Goal: Information Seeking & Learning: Learn about a topic

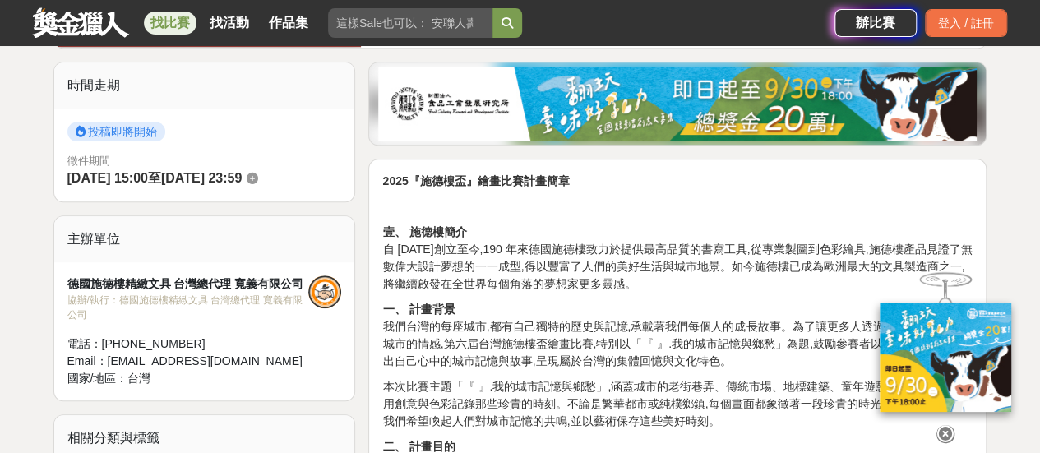
scroll to position [411, 0]
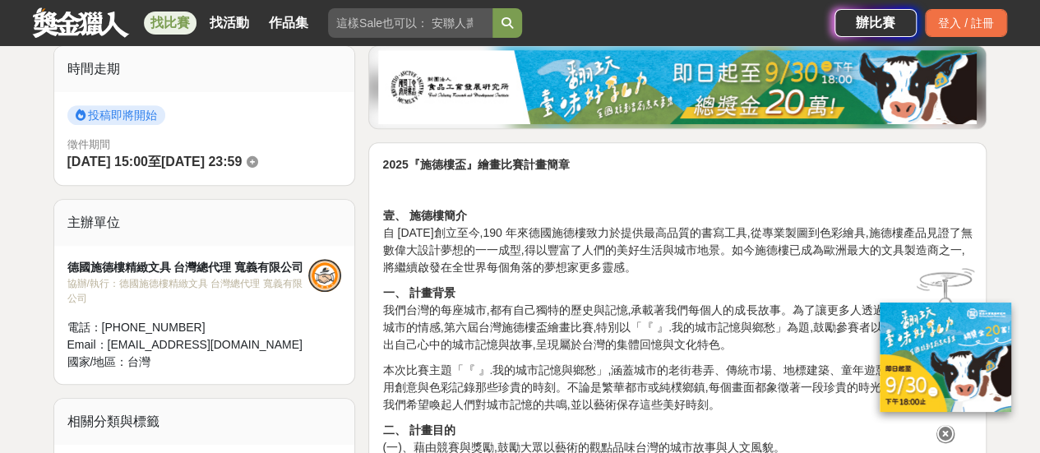
click at [939, 433] on icon at bounding box center [945, 434] width 18 height 18
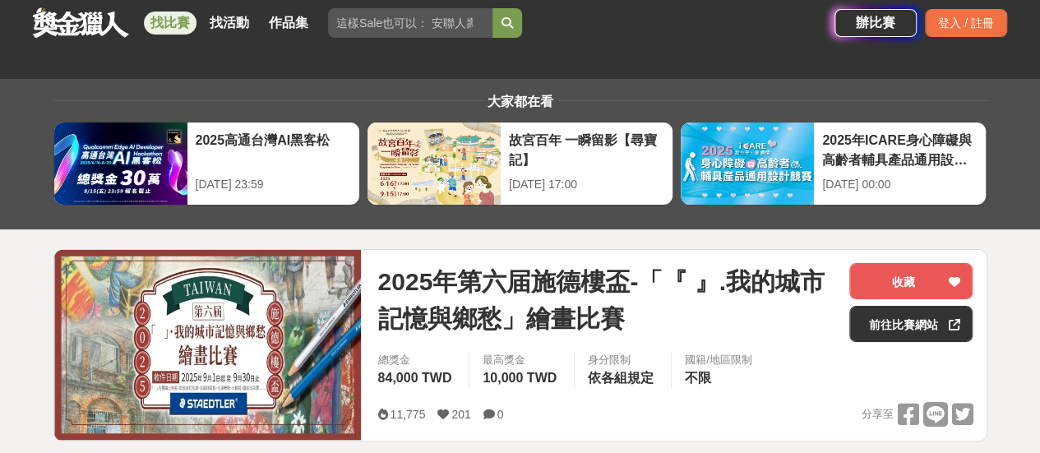
scroll to position [0, 0]
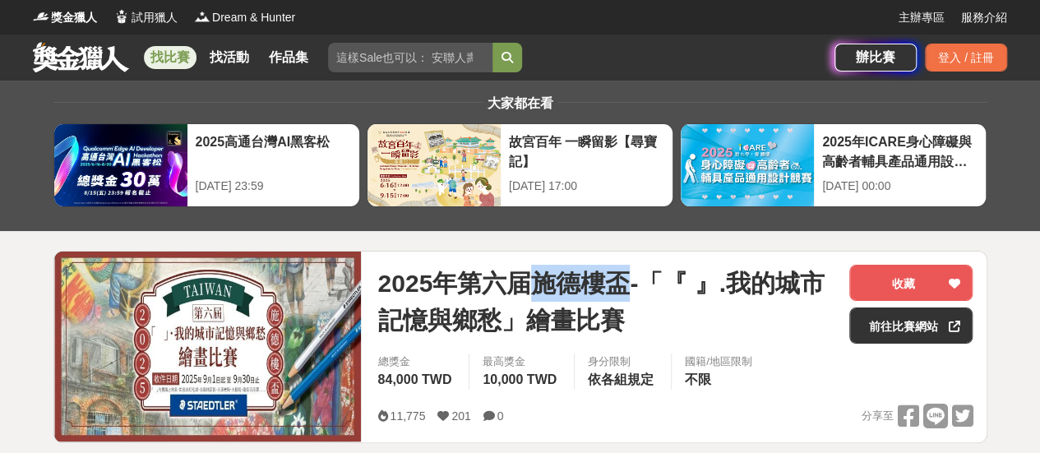
drag, startPoint x: 543, startPoint y: 286, endPoint x: 630, endPoint y: 289, distance: 86.4
click at [630, 289] on span "2025年第六届施德樓盃-「『 』.我的城市記憶與鄉愁」繪畫比賽" at bounding box center [606, 302] width 459 height 74
copy span "施德樓盃"
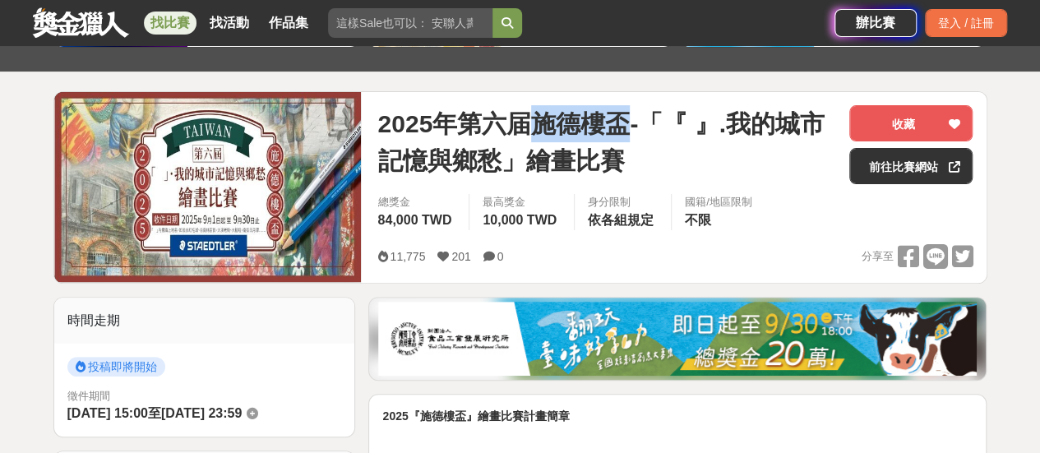
scroll to position [164, 0]
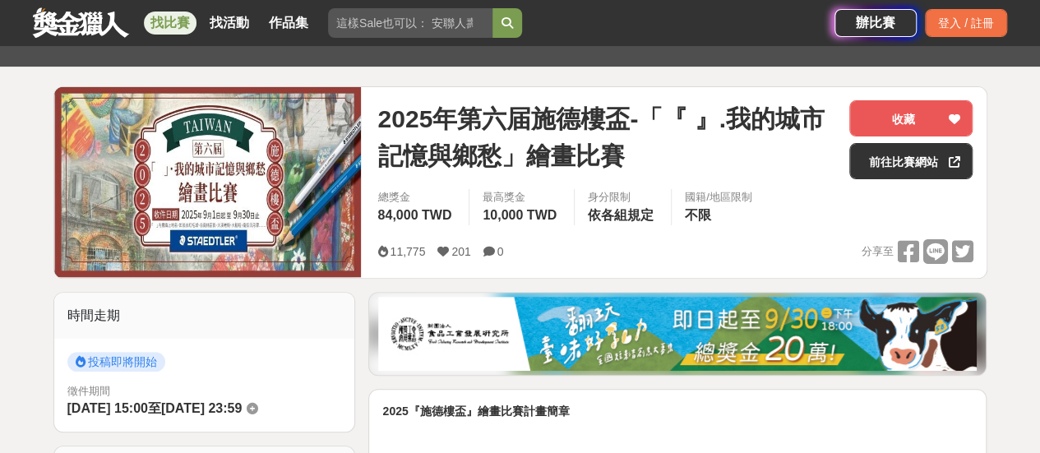
click at [705, 141] on span "2025年第六届施德樓盃-「『 』.我的城市記憶與鄉愁」繪畫比賽" at bounding box center [606, 137] width 459 height 74
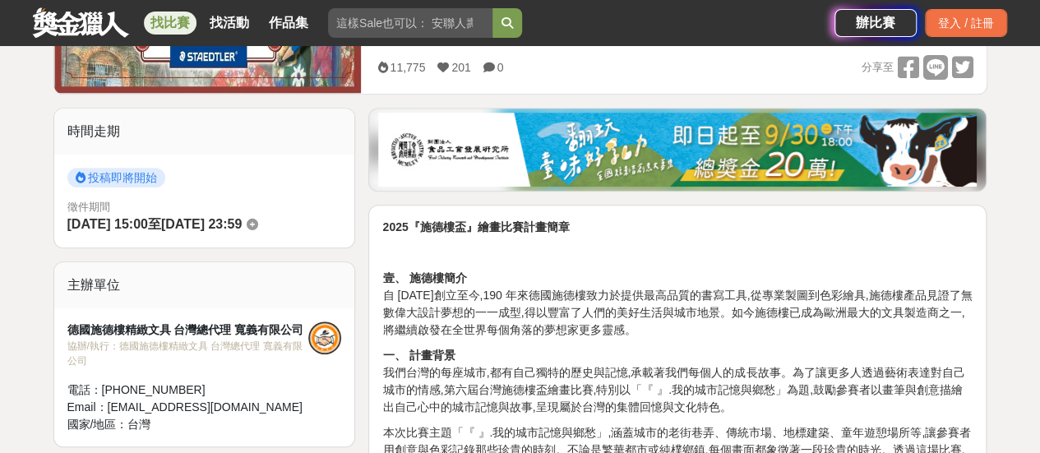
scroll to position [82, 0]
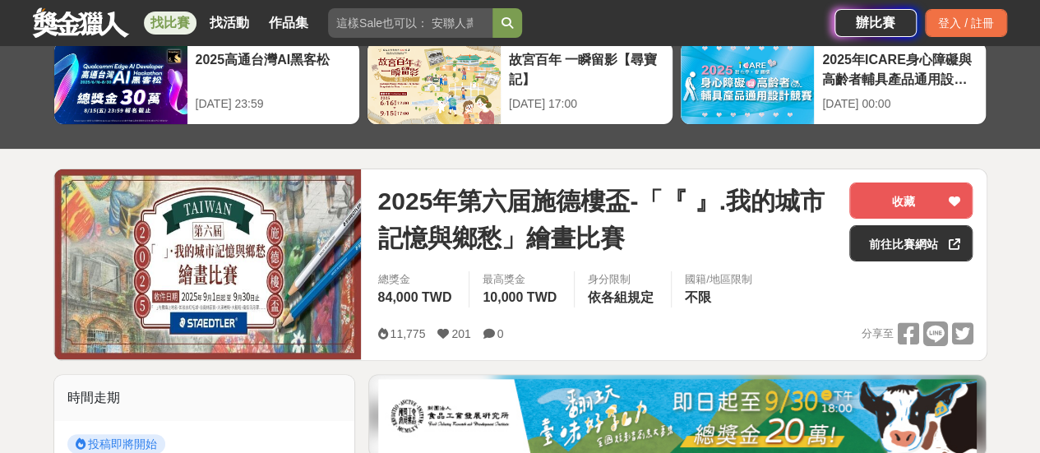
click at [164, 21] on link "找比賽" at bounding box center [170, 23] width 53 height 23
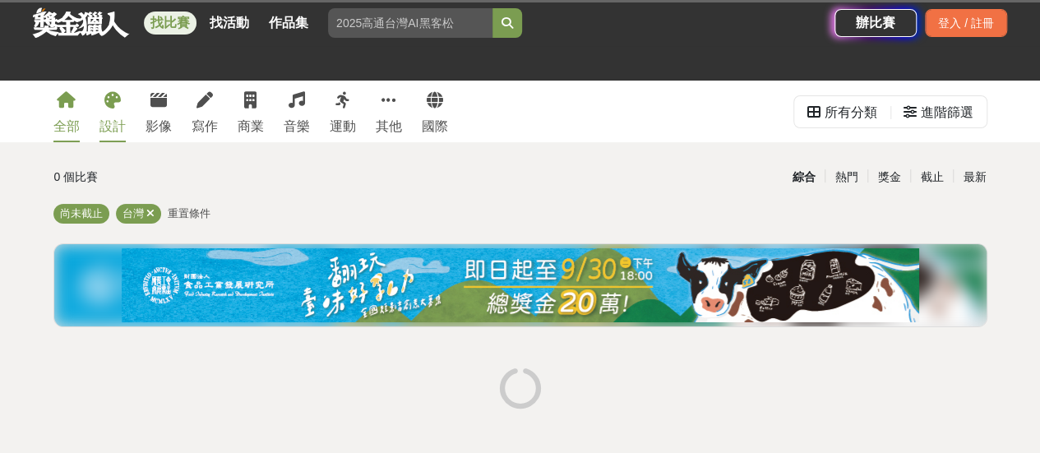
click at [113, 101] on icon at bounding box center [112, 100] width 16 height 16
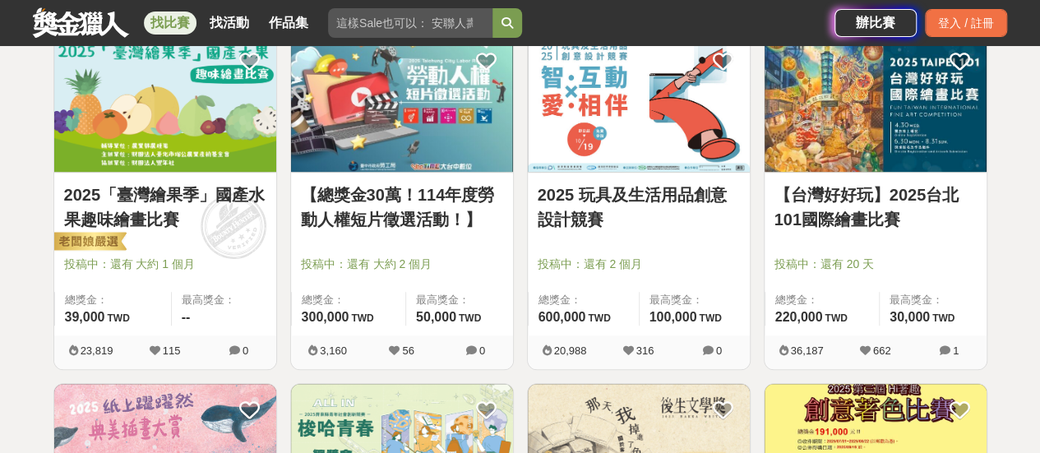
scroll to position [329, 0]
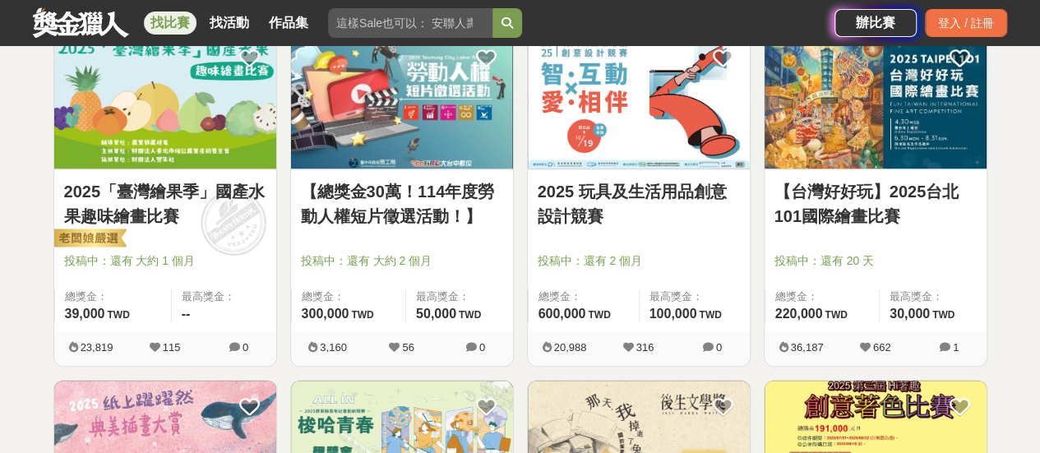
click at [126, 125] on img at bounding box center [165, 99] width 222 height 137
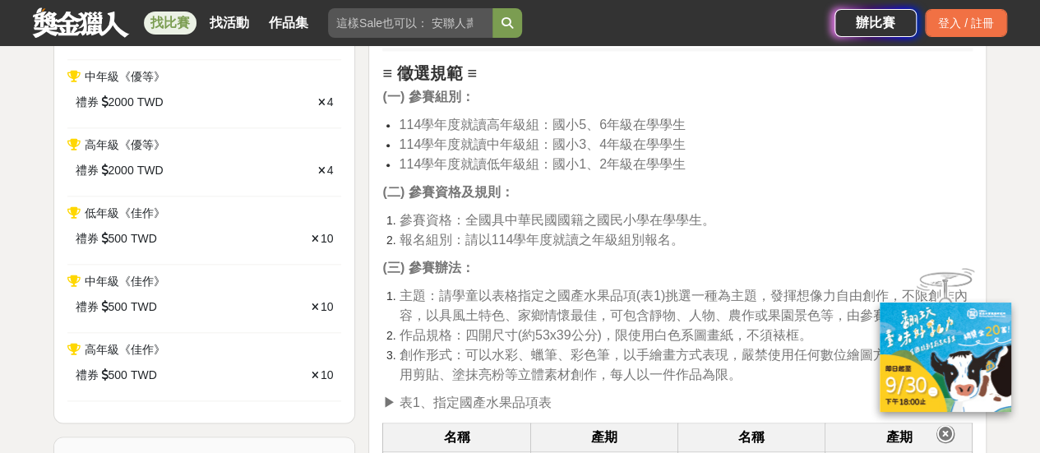
scroll to position [822, 0]
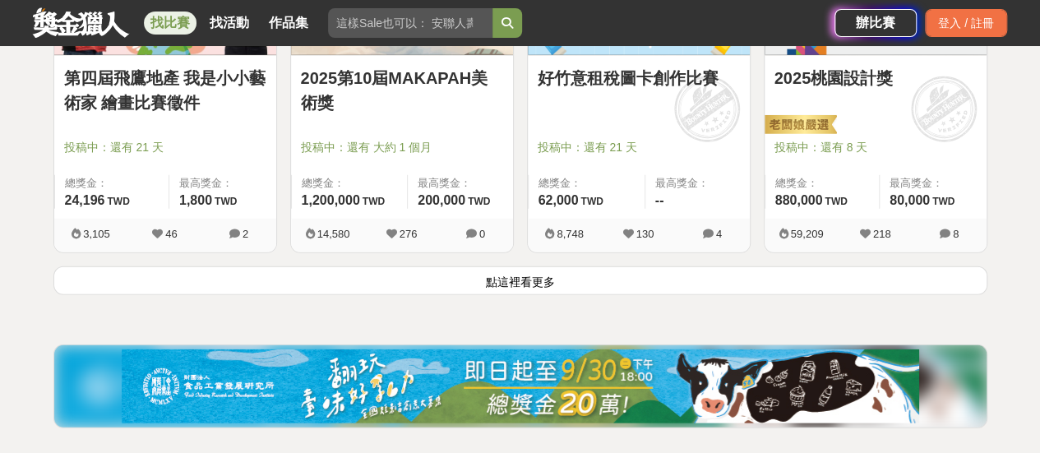
scroll to position [2137, 0]
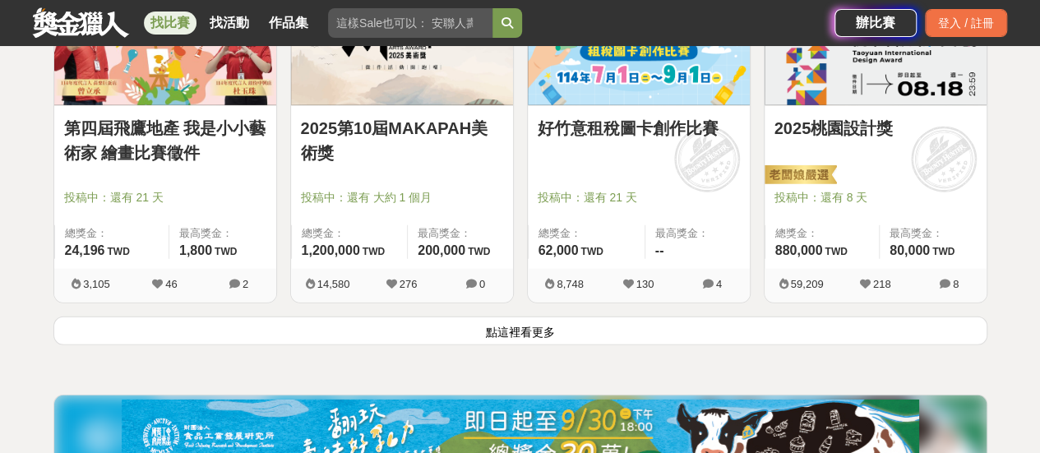
click at [533, 321] on button "點這裡看更多" at bounding box center [520, 330] width 934 height 29
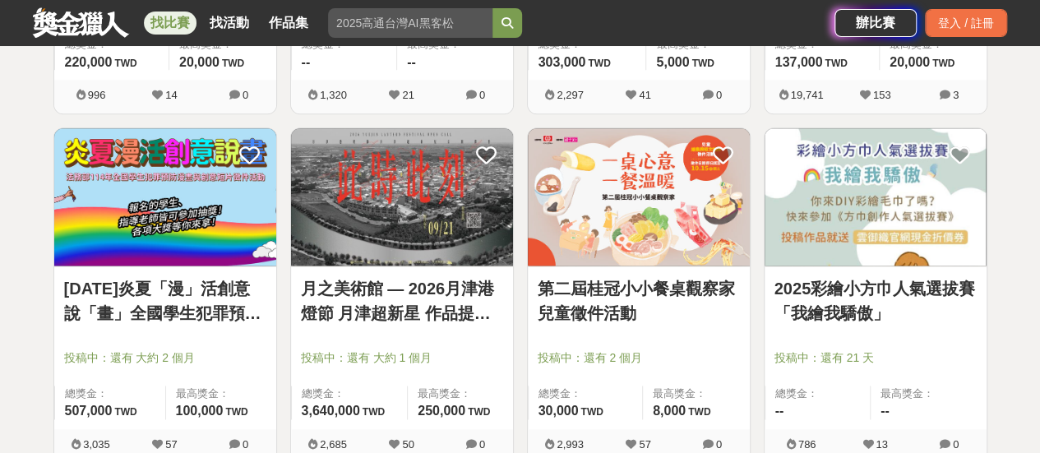
scroll to position [4027, 0]
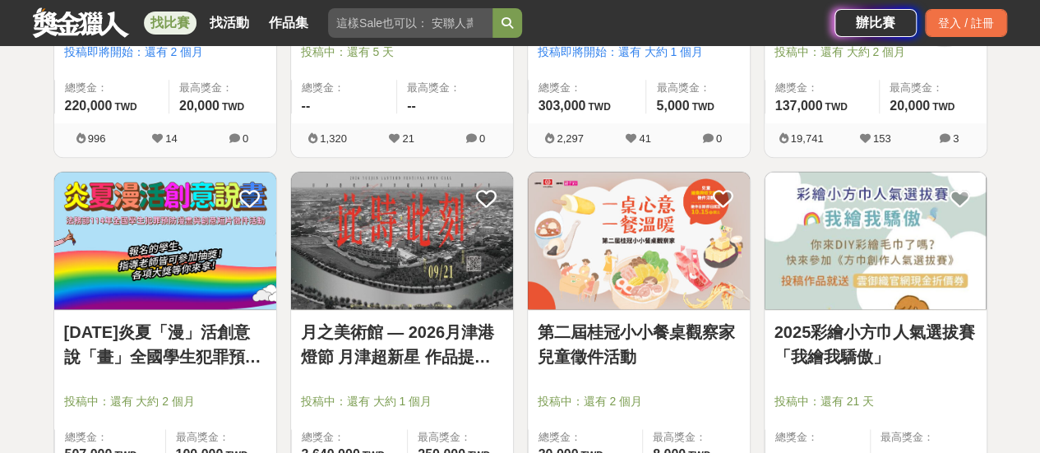
scroll to position [404, 0]
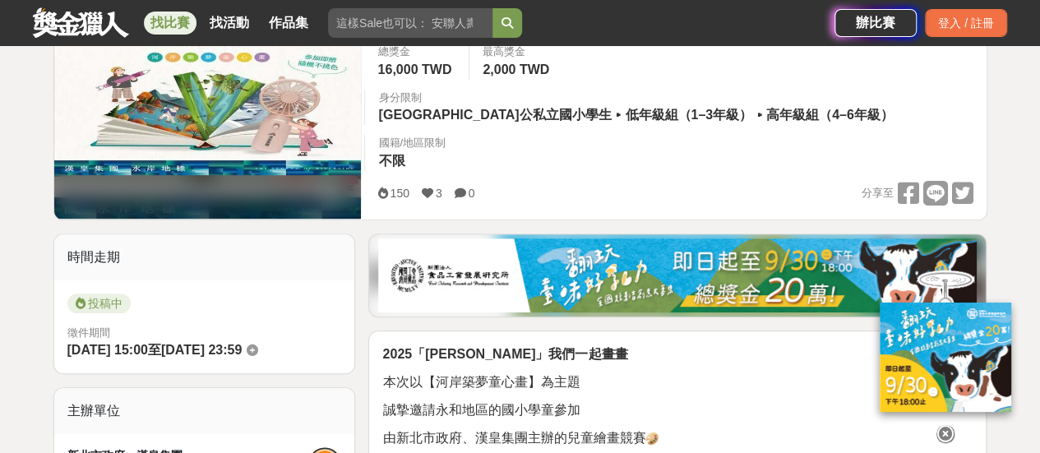
scroll to position [658, 0]
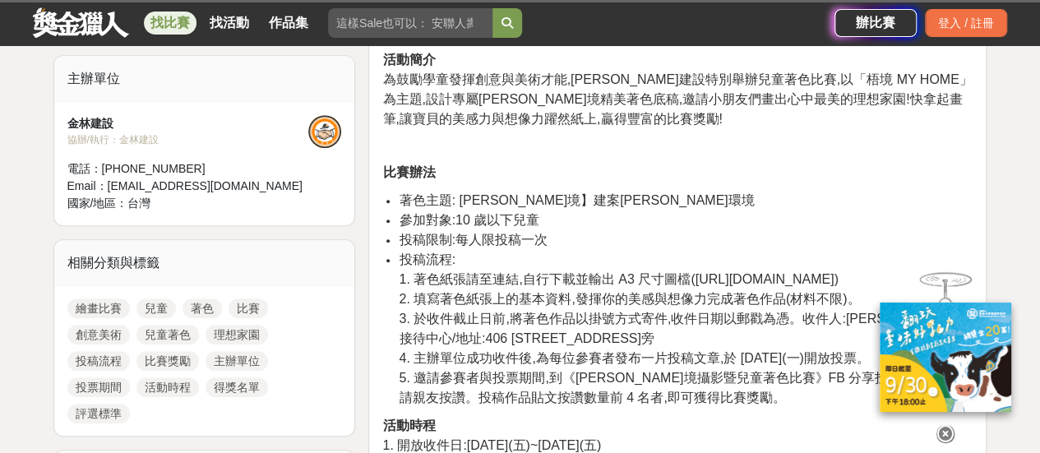
scroll to position [411, 0]
